Goal: Task Accomplishment & Management: Use online tool/utility

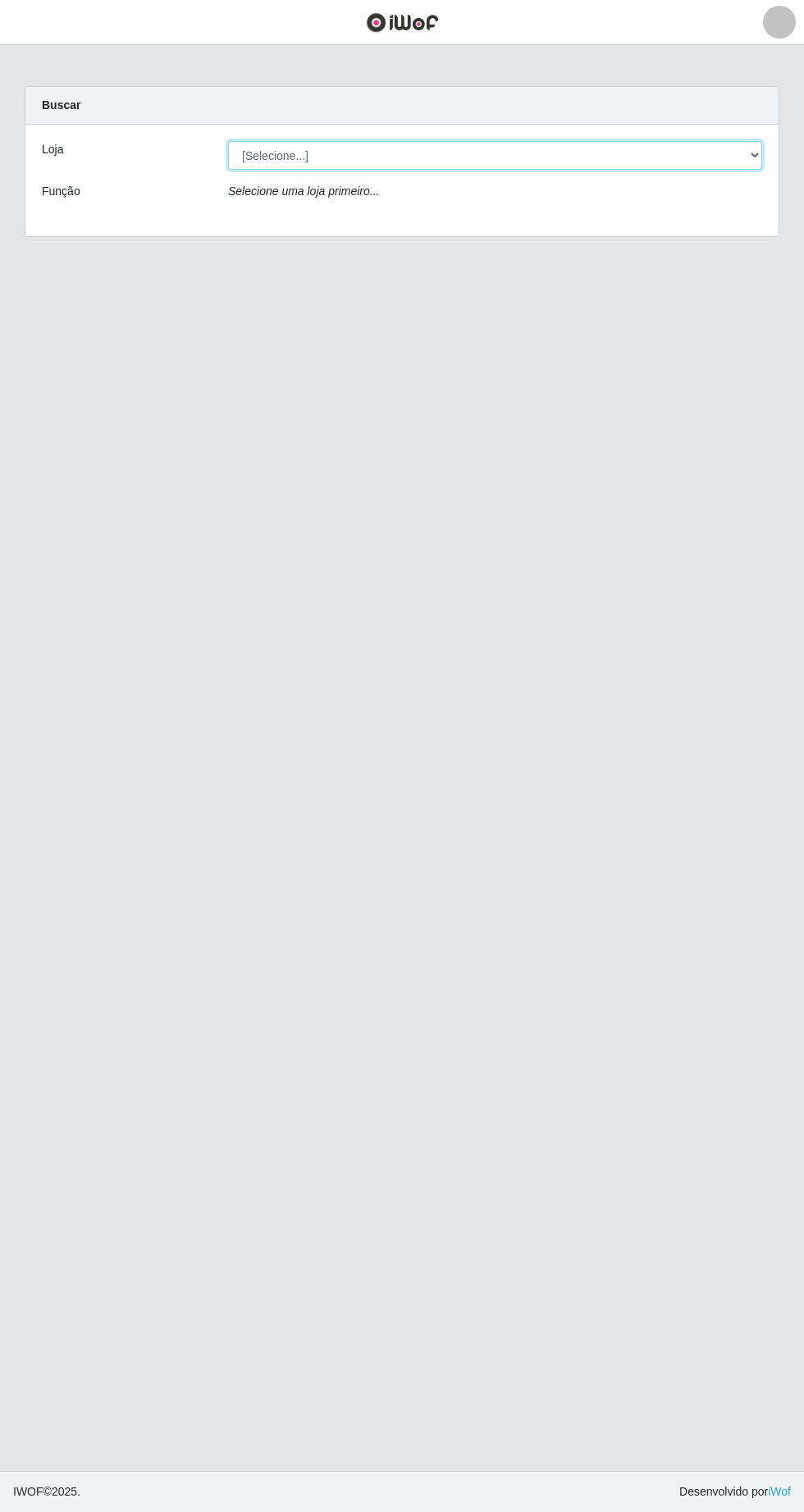
click at [298, 155] on select "[Selecione...] Extrabom - Loja 05 [GEOGRAPHIC_DATA]" at bounding box center [495, 155] width 534 height 28
select select "494"
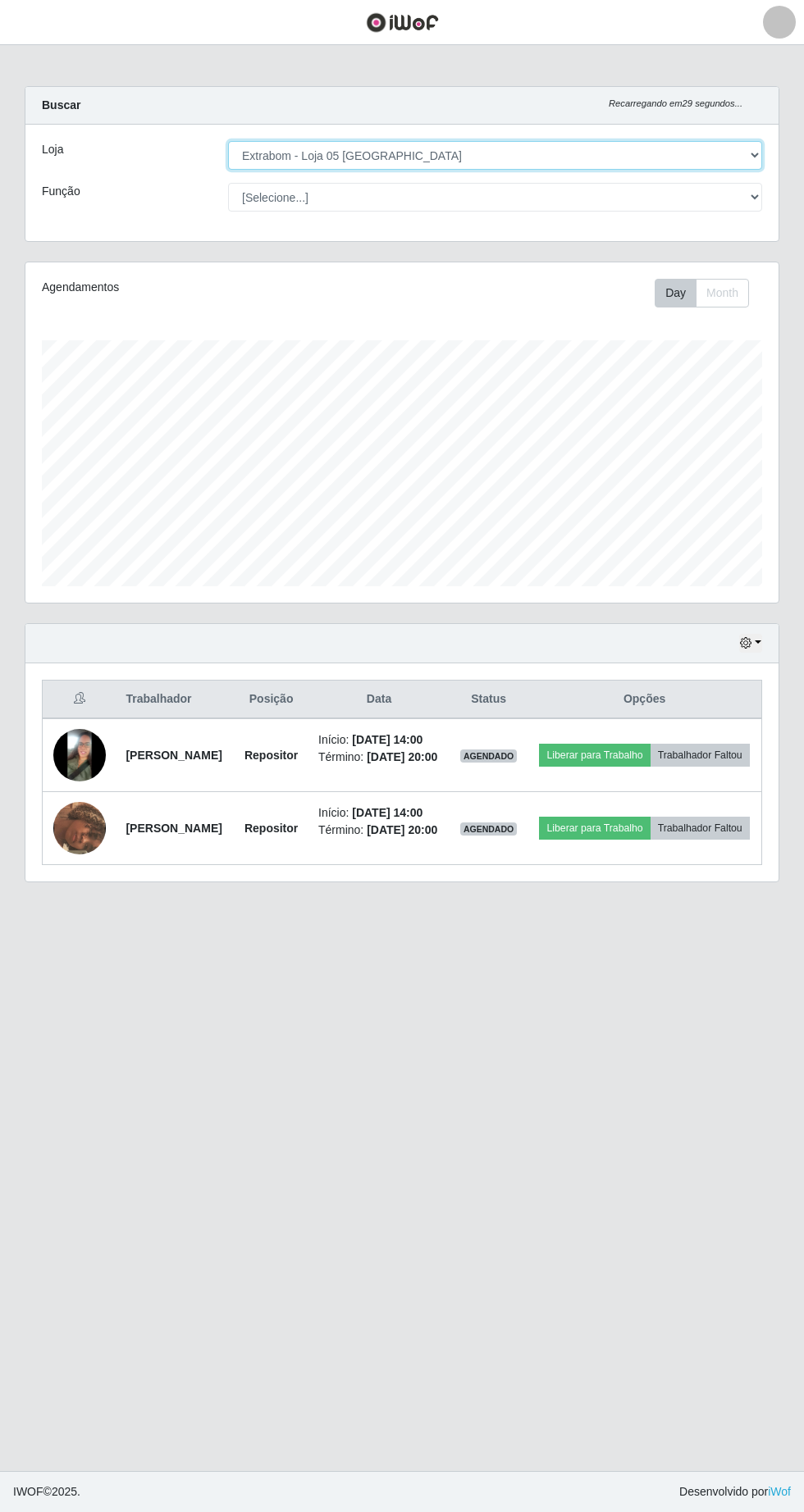
scroll to position [340, 753]
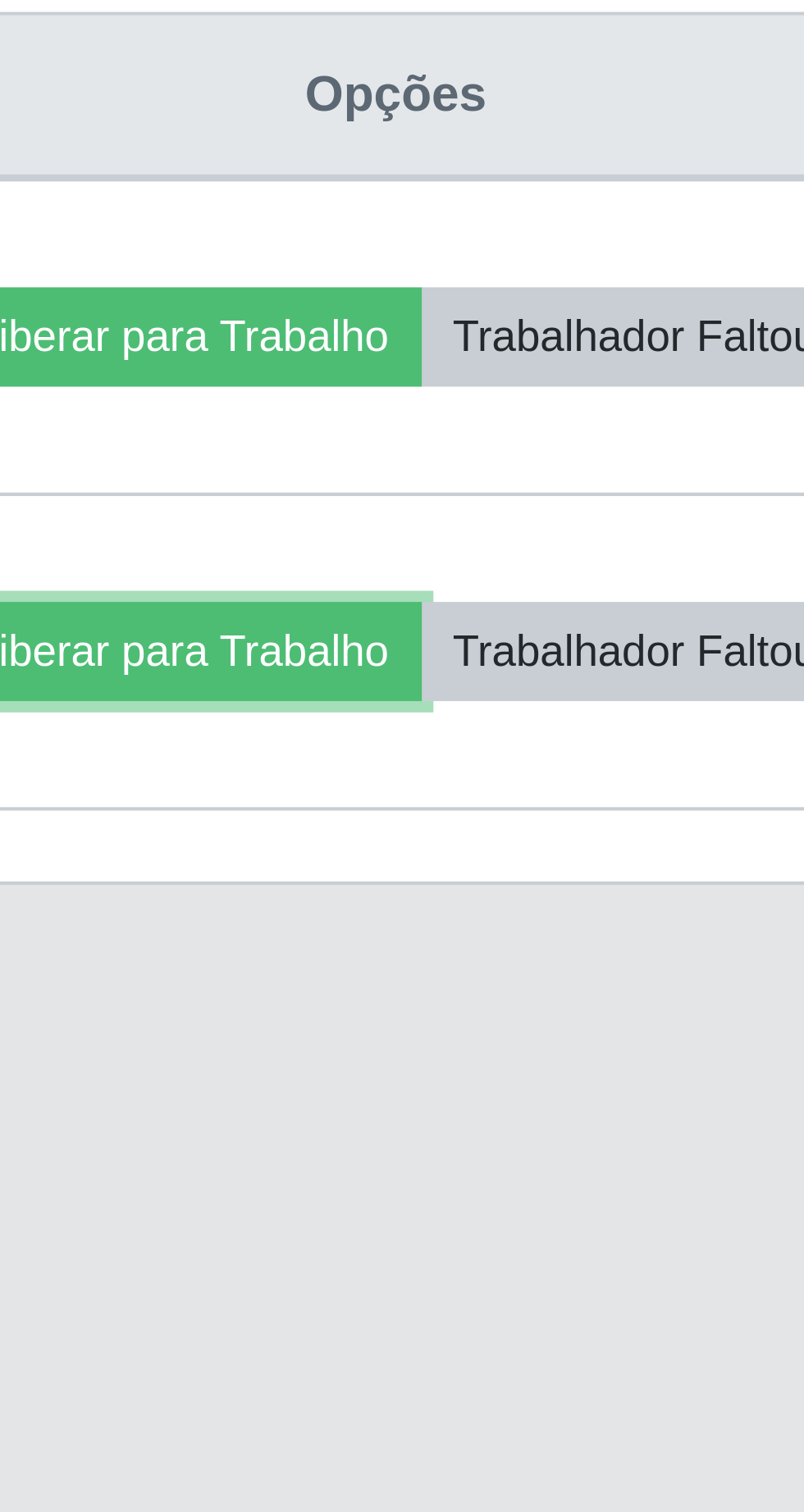
click at [649, 840] on button "Liberar para Trabalho" at bounding box center [594, 828] width 111 height 23
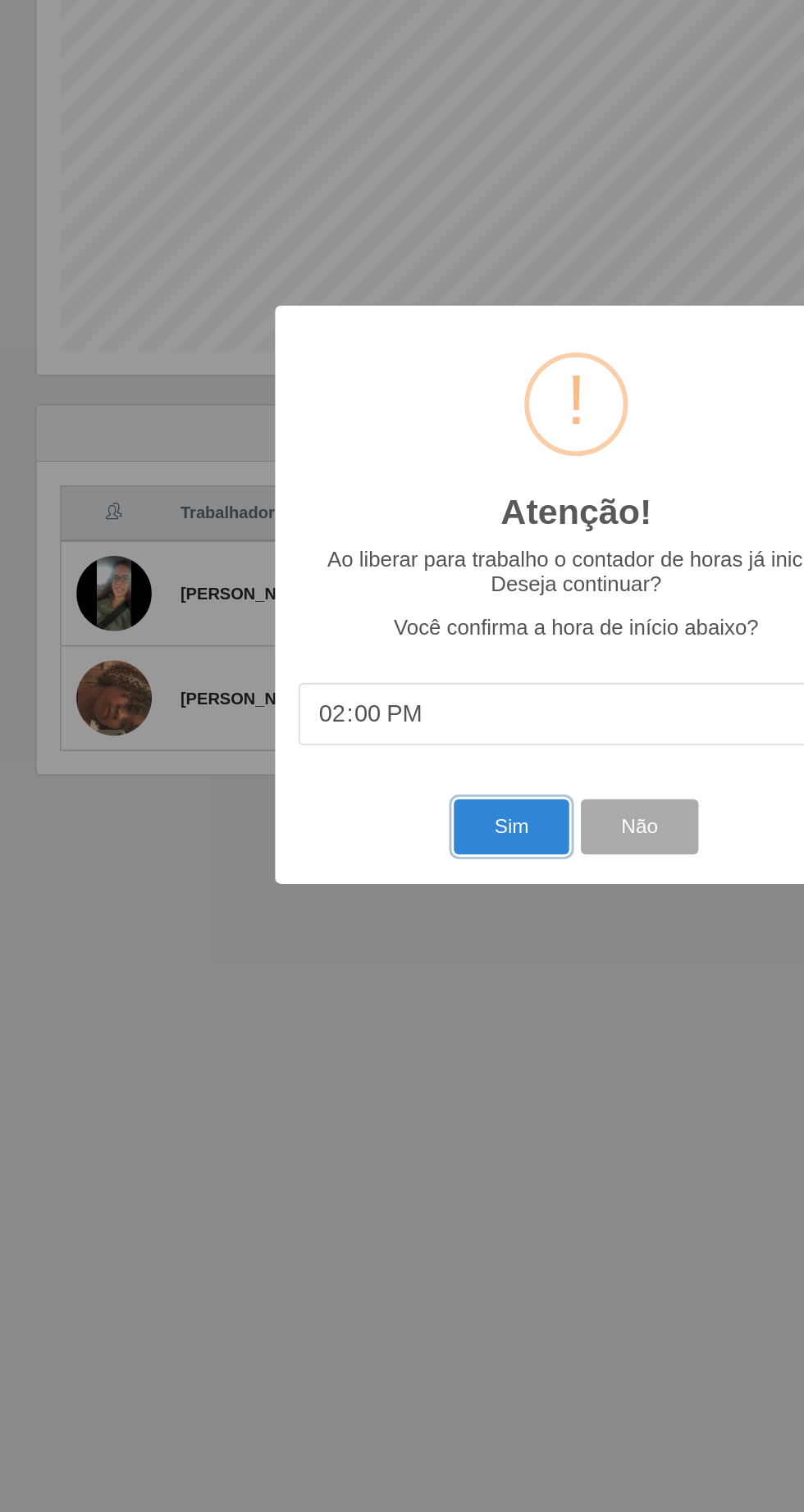
click at [342, 937] on button "Sim" at bounding box center [356, 918] width 79 height 38
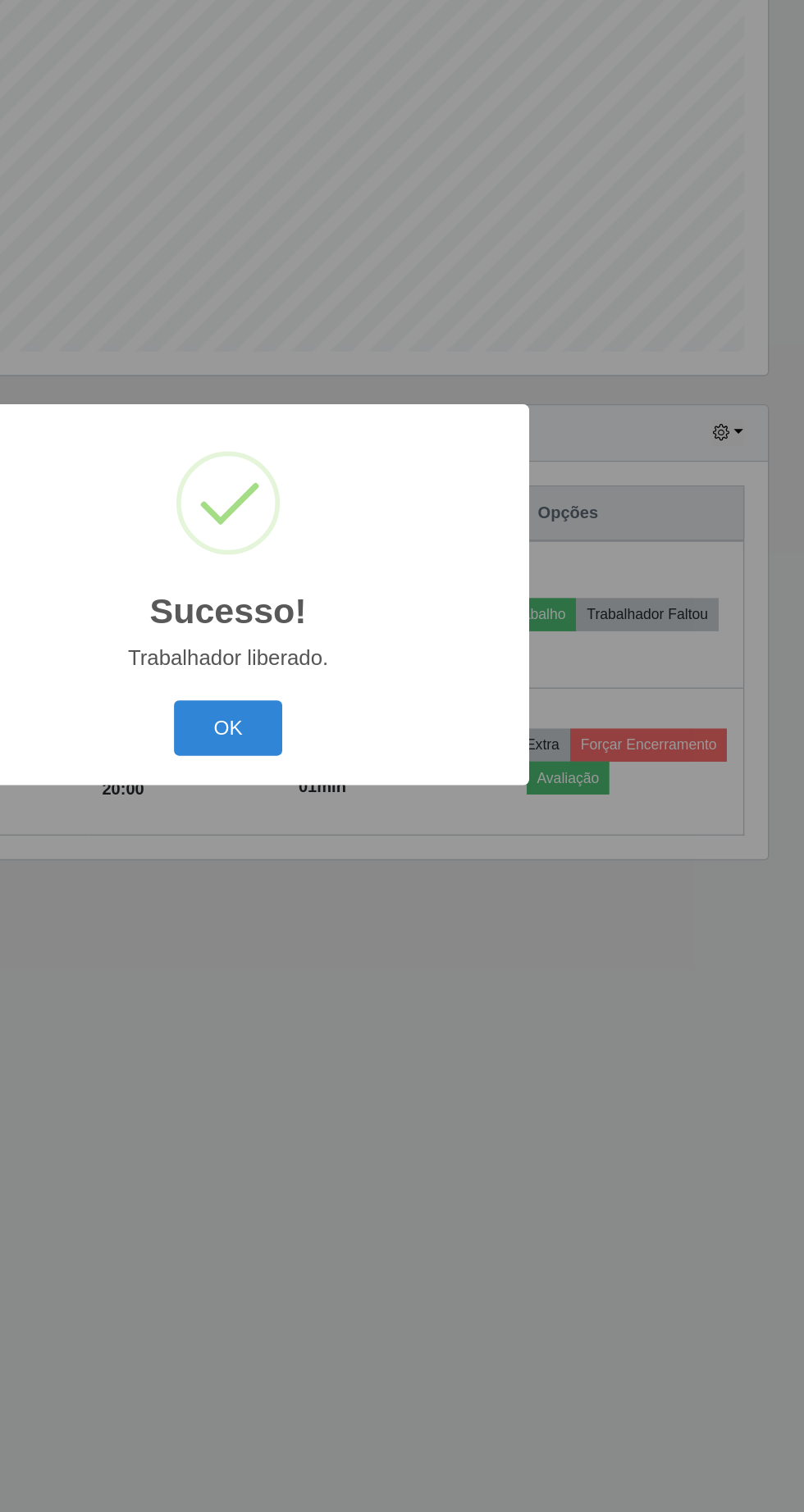
click at [429, 868] on button "OK" at bounding box center [402, 849] width 76 height 38
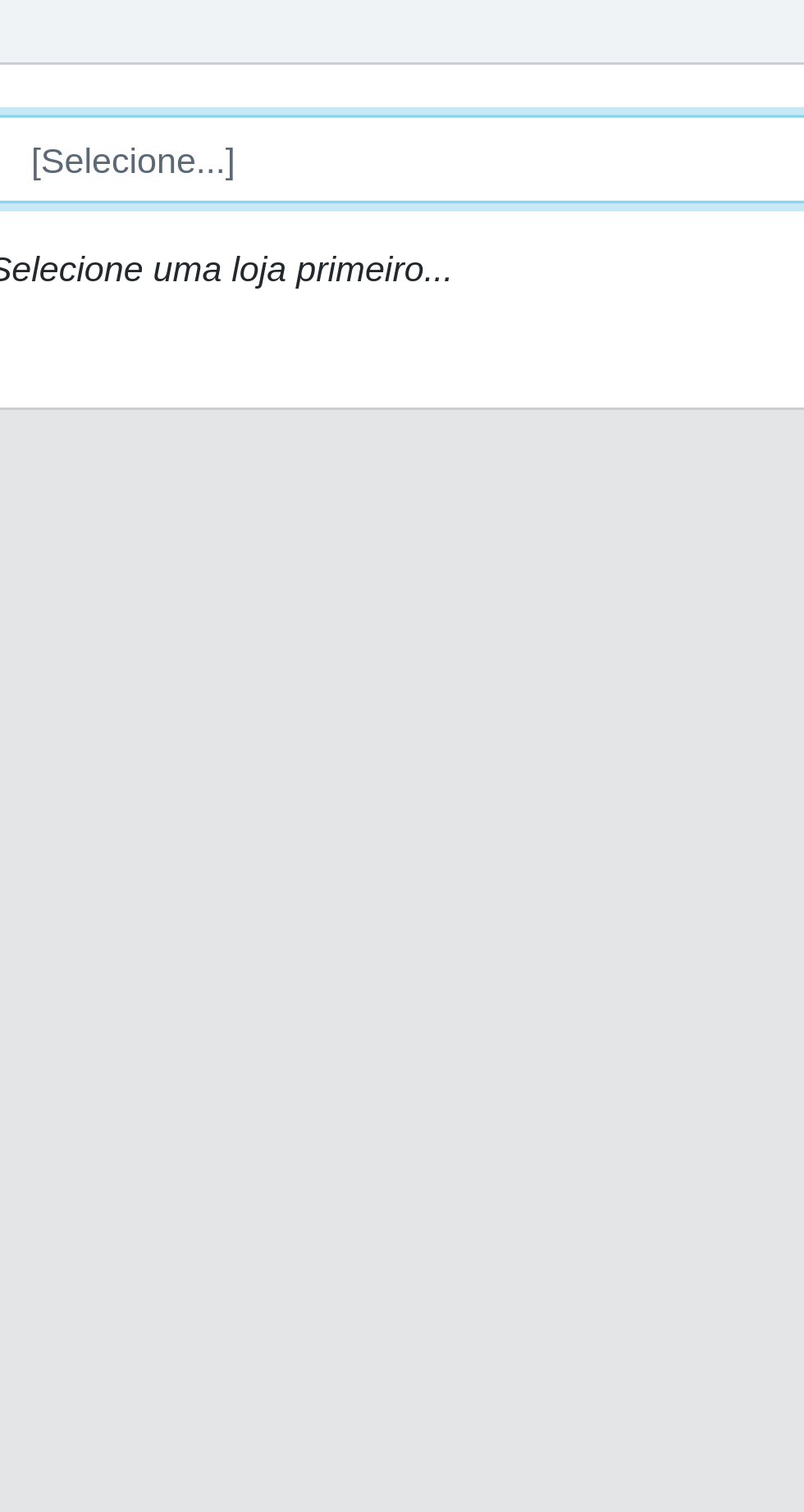
click at [362, 159] on select "[Selecione...] Extrabom - Loja 05 [GEOGRAPHIC_DATA]" at bounding box center [495, 155] width 534 height 28
select select "494"
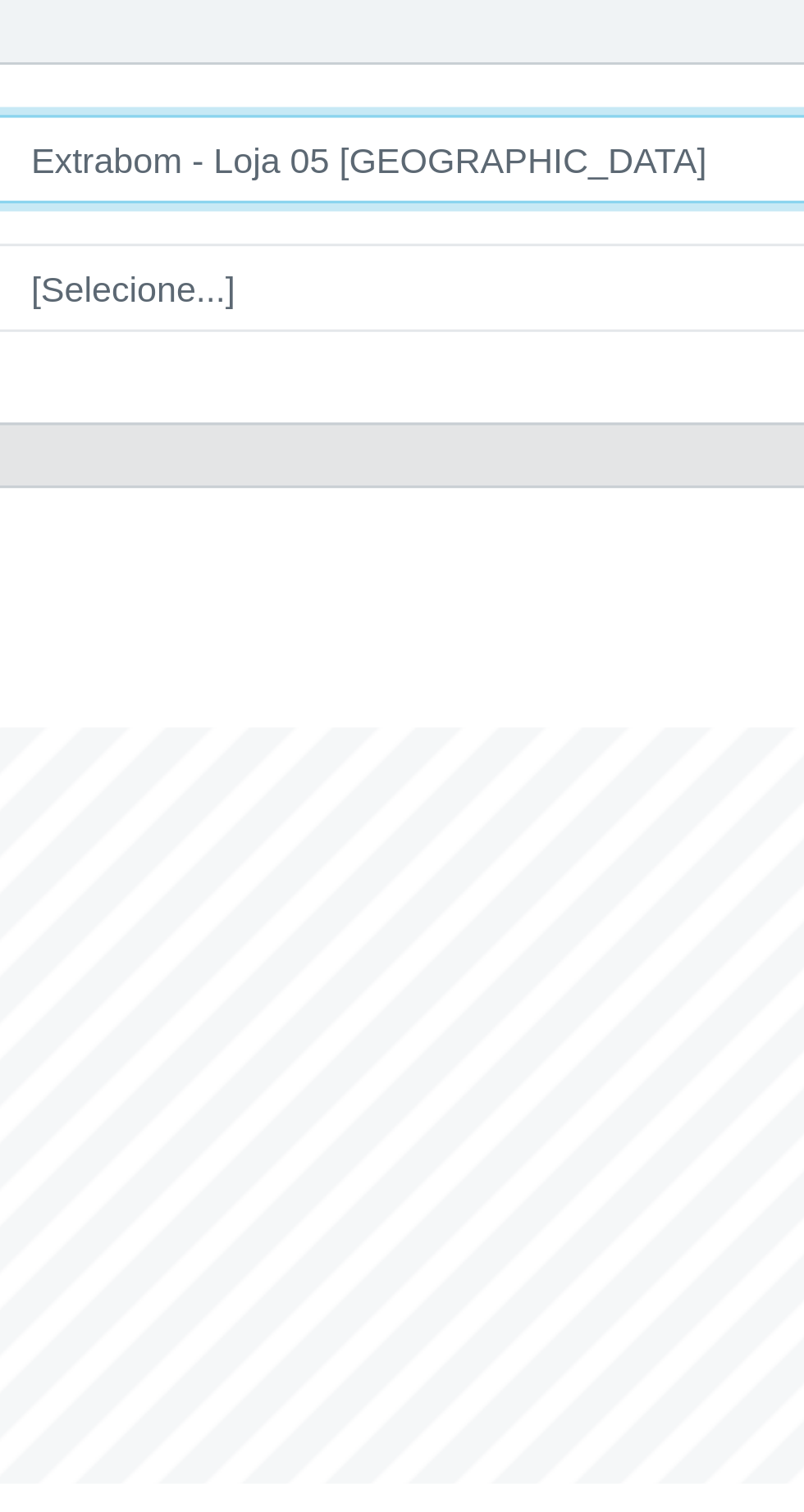
scroll to position [340, 753]
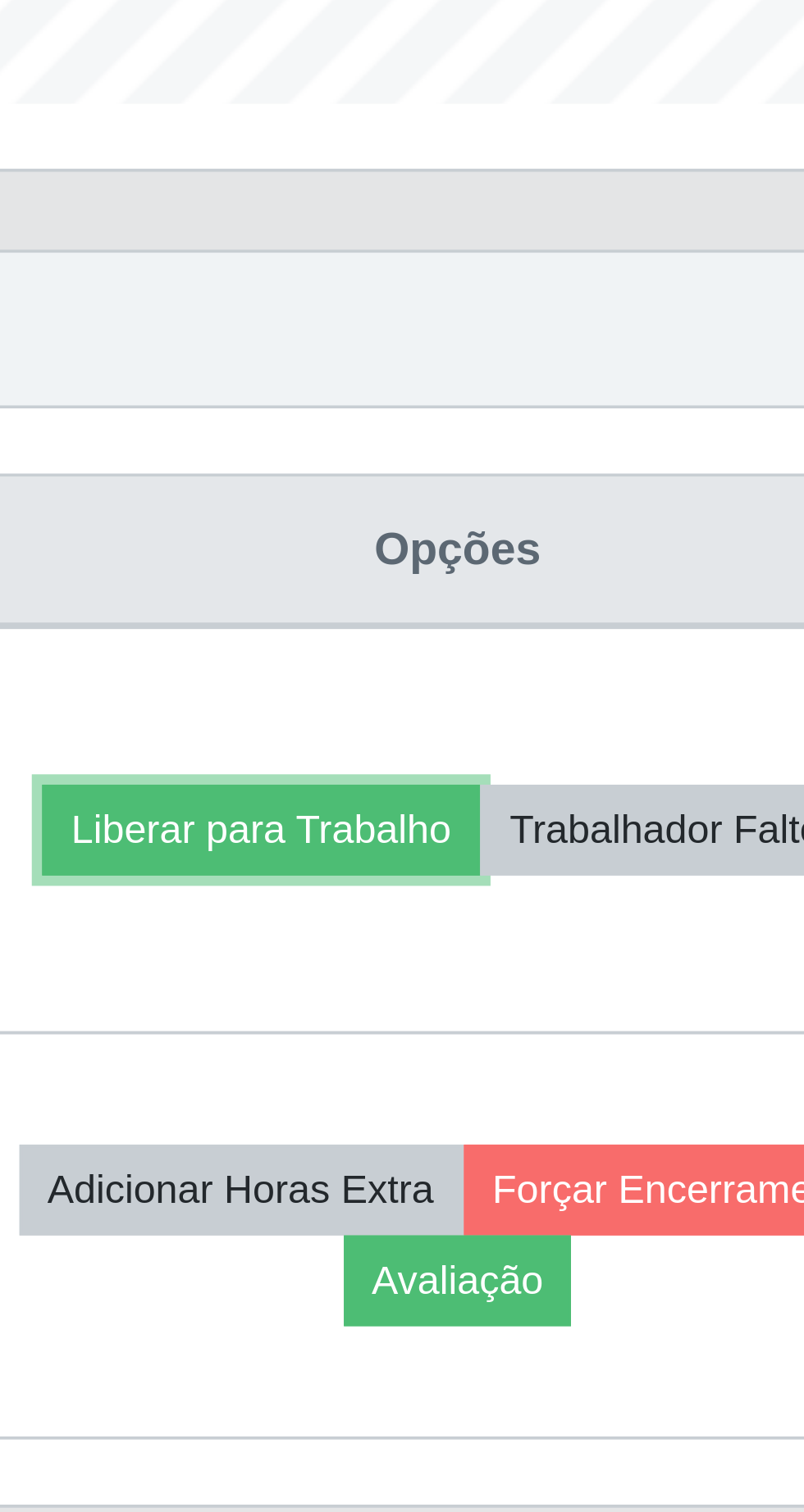
click at [644, 759] on button "Liberar para Trabalho" at bounding box center [589, 769] width 111 height 23
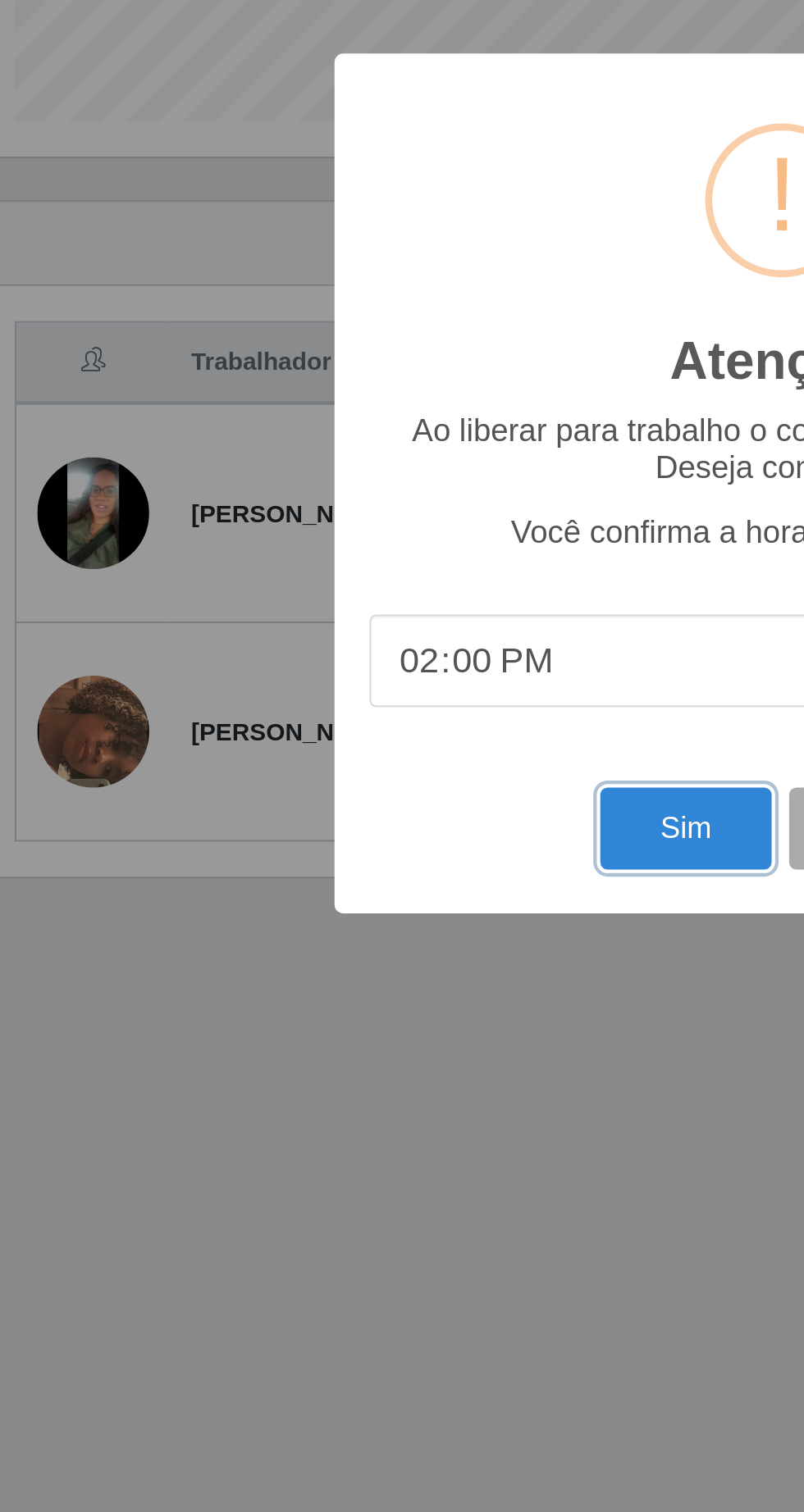
click at [352, 937] on button "Sim" at bounding box center [356, 918] width 79 height 38
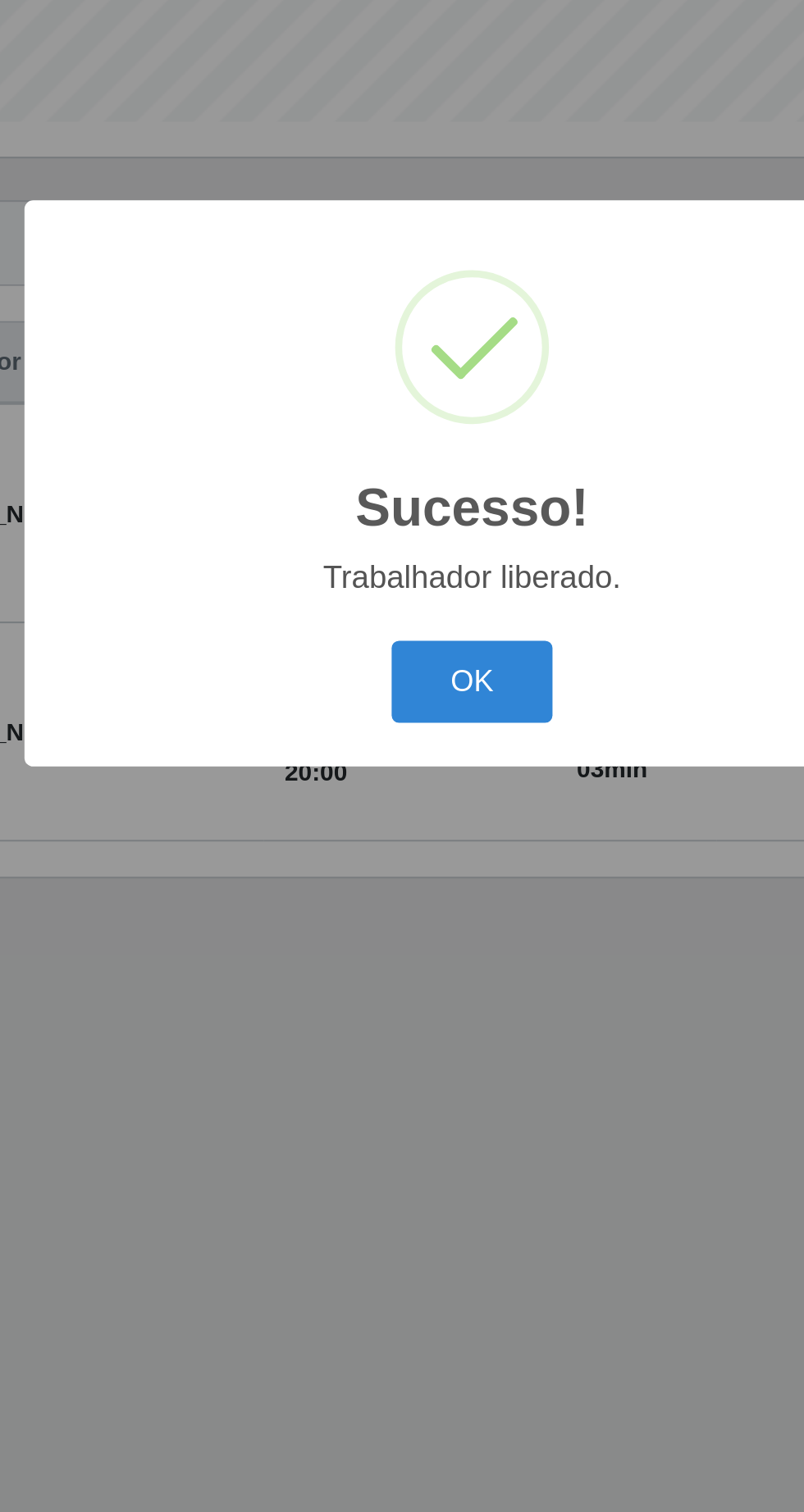
click at [425, 868] on button "OK" at bounding box center [402, 849] width 76 height 38
